Goal: Find specific page/section: Find specific page/section

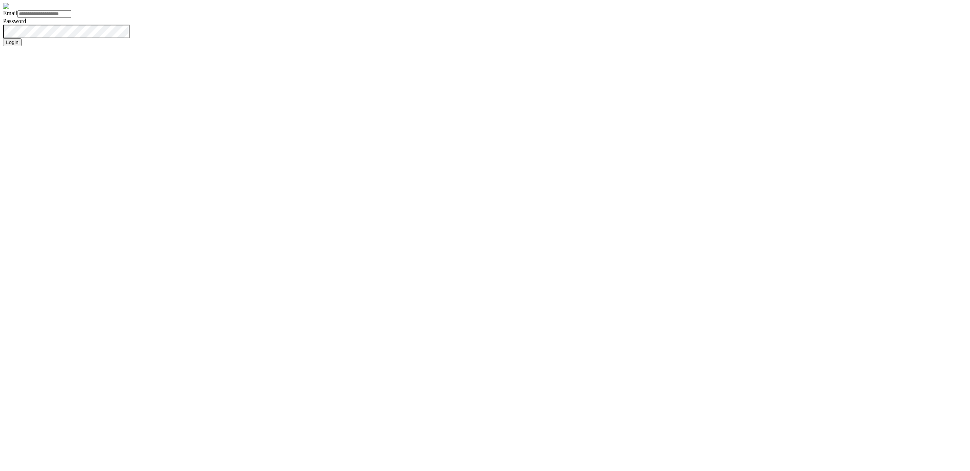
type input "**********"
click at [3, 38] on button "Login" at bounding box center [12, 42] width 19 height 8
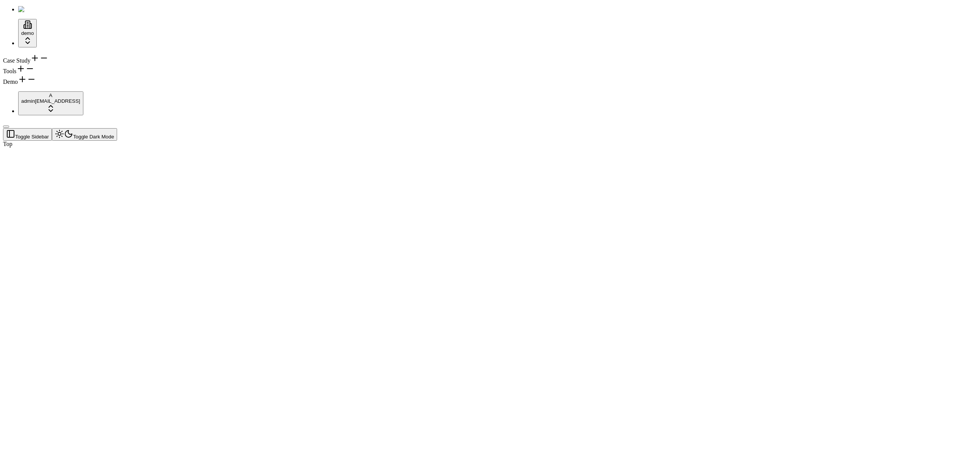
click at [362, 147] on div at bounding box center [448, 147] width 891 height 0
click at [61, 54] on div "Case Study" at bounding box center [485, 58] width 964 height 11
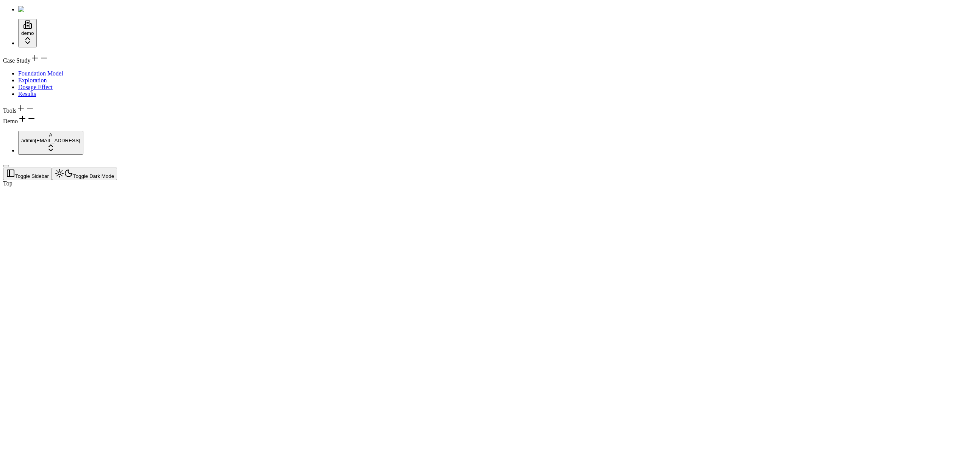
click at [49, 58] on icon at bounding box center [43, 57] width 9 height 9
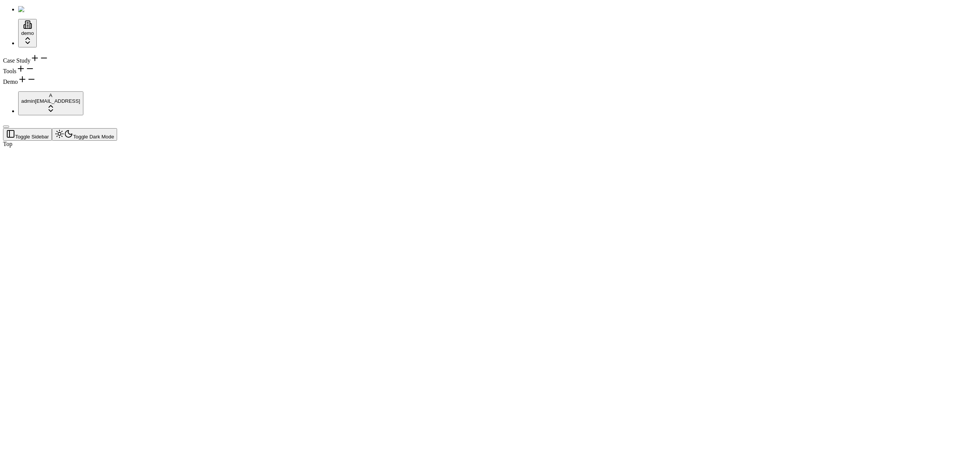
click at [67, 85] on div "Case Study Tools Demo" at bounding box center [485, 69] width 964 height 32
drag, startPoint x: 271, startPoint y: 245, endPoint x: 90, endPoint y: 188, distance: 190.0
click at [265, 147] on div at bounding box center [448, 147] width 891 height 0
click at [67, 85] on div "Case Study Tools Demo" at bounding box center [485, 69] width 964 height 32
click at [55, 75] on div "Tools" at bounding box center [485, 69] width 964 height 11
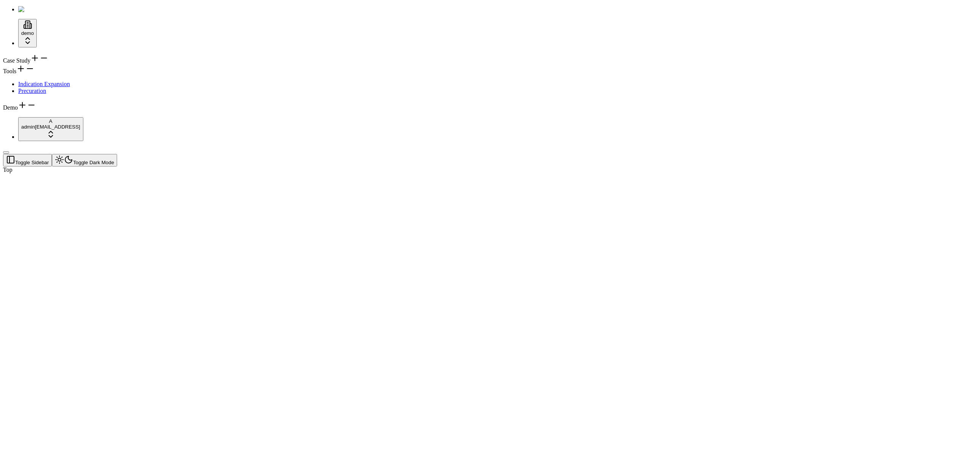
click at [60, 53] on div "Case Study" at bounding box center [485, 58] width 964 height 11
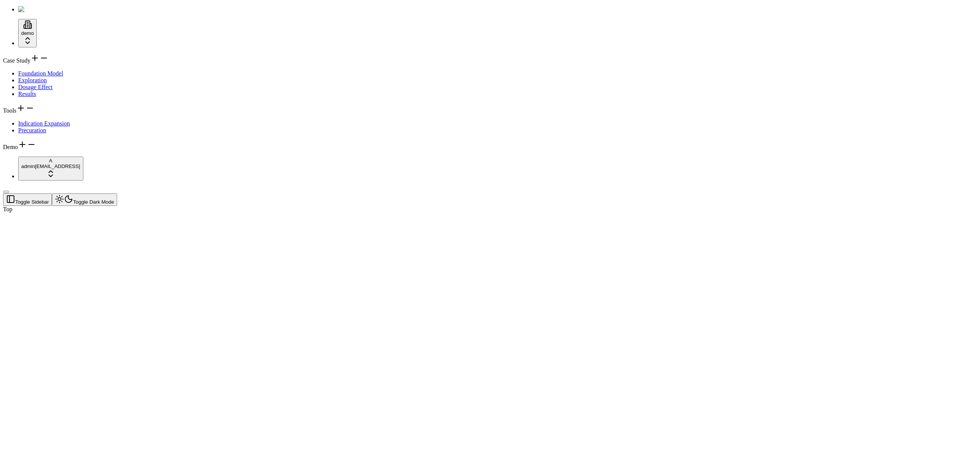
click at [149, 213] on div at bounding box center [448, 213] width 891 height 0
click at [157, 213] on div at bounding box center [448, 213] width 891 height 0
click at [158, 213] on div at bounding box center [448, 213] width 891 height 0
click at [49, 72] on span "Foundation Model" at bounding box center [40, 73] width 45 height 6
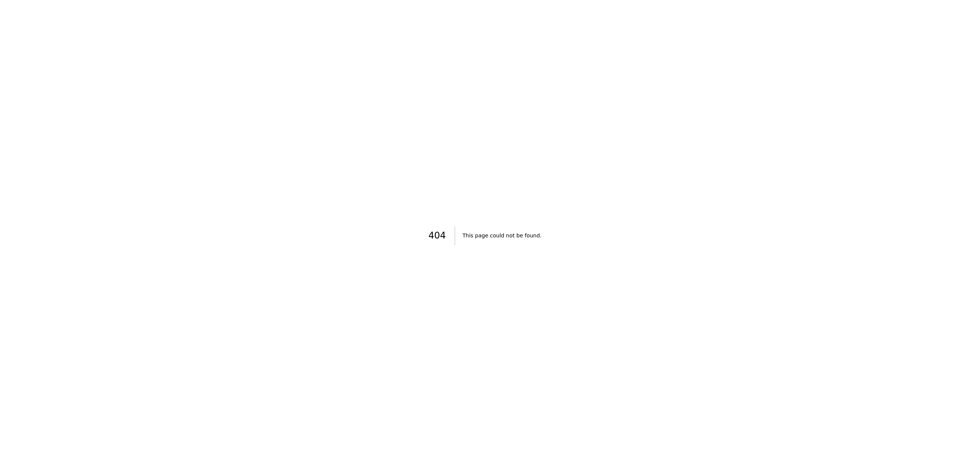
click at [274, 88] on div "404 This page could not be found." at bounding box center [485, 235] width 970 height 471
